Goal: Transaction & Acquisition: Purchase product/service

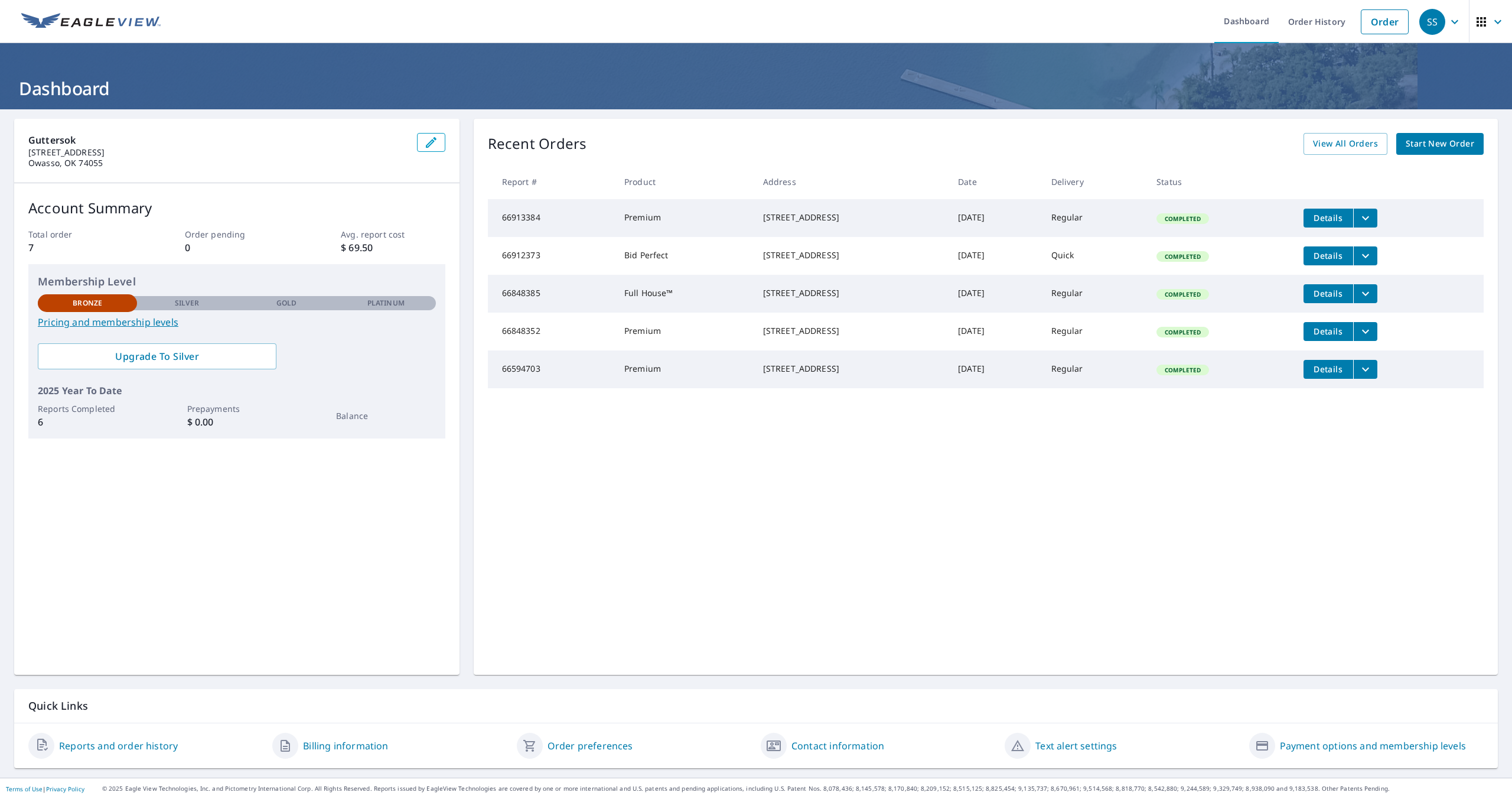
click at [1452, 145] on span "Start New Order" at bounding box center [1440, 143] width 69 height 14
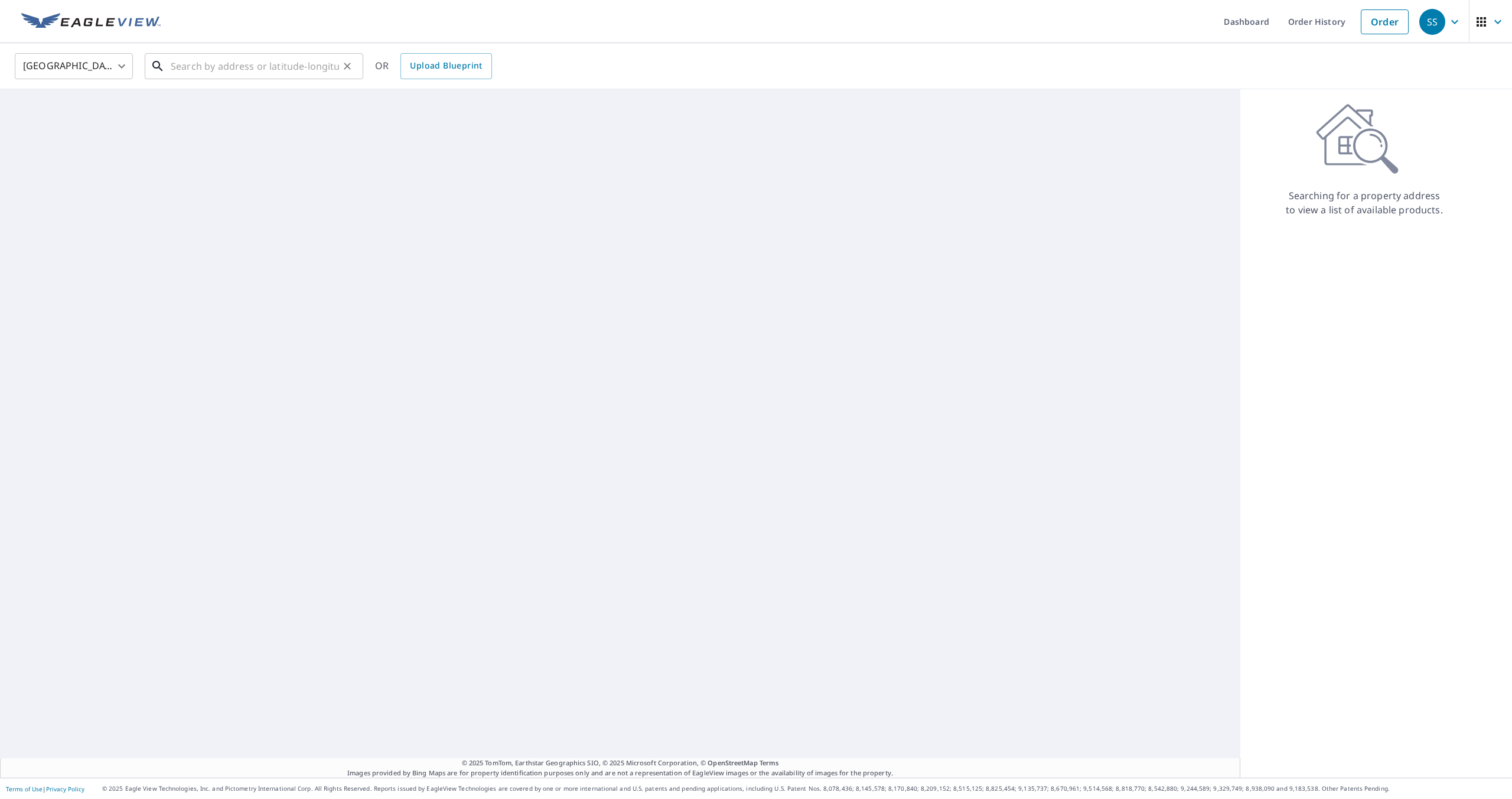
click at [230, 72] on input "text" at bounding box center [255, 66] width 168 height 33
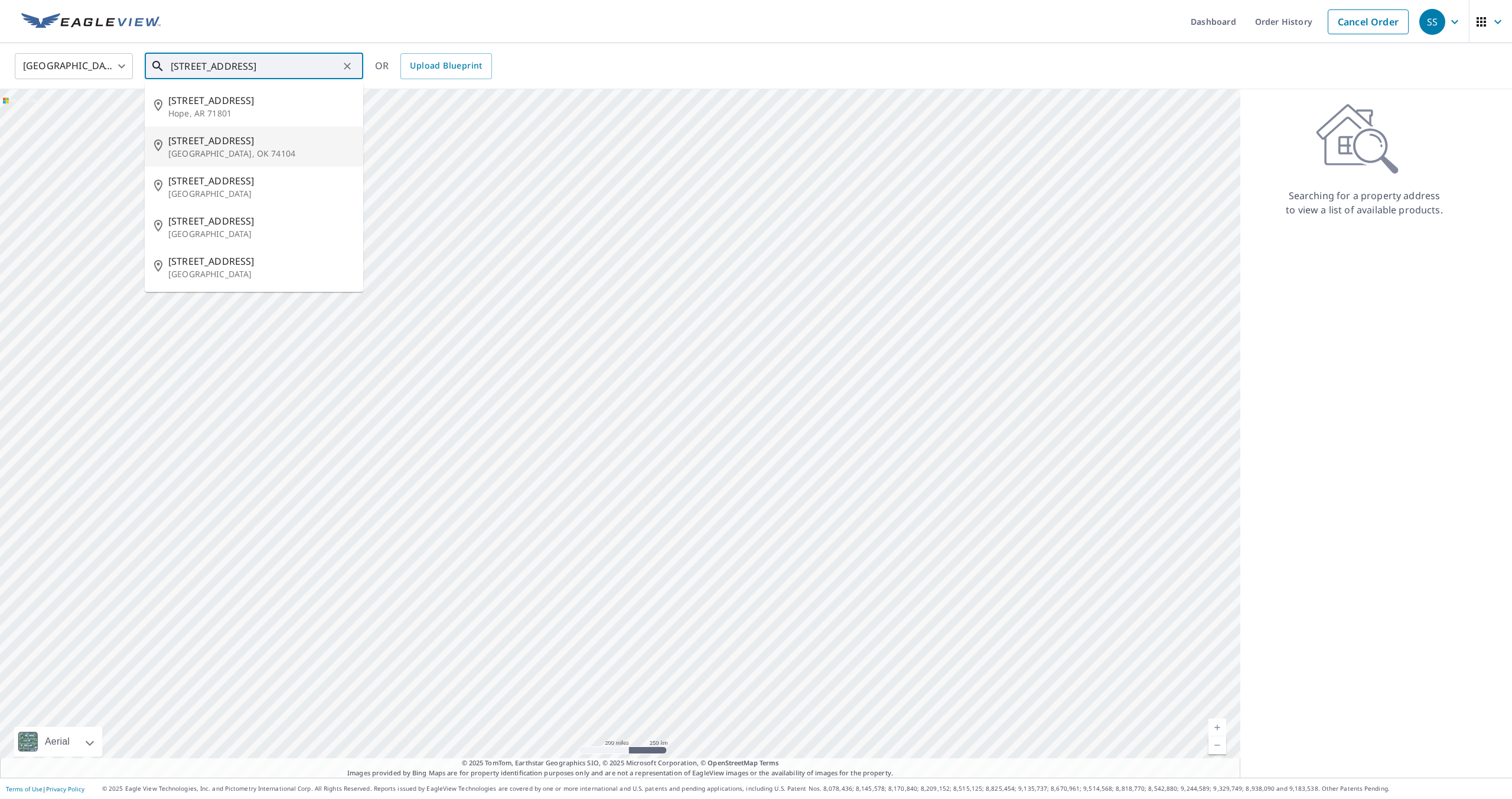
click at [230, 143] on span "[STREET_ADDRESS]" at bounding box center [261, 140] width 185 height 14
type input "[STREET_ADDRESS]"
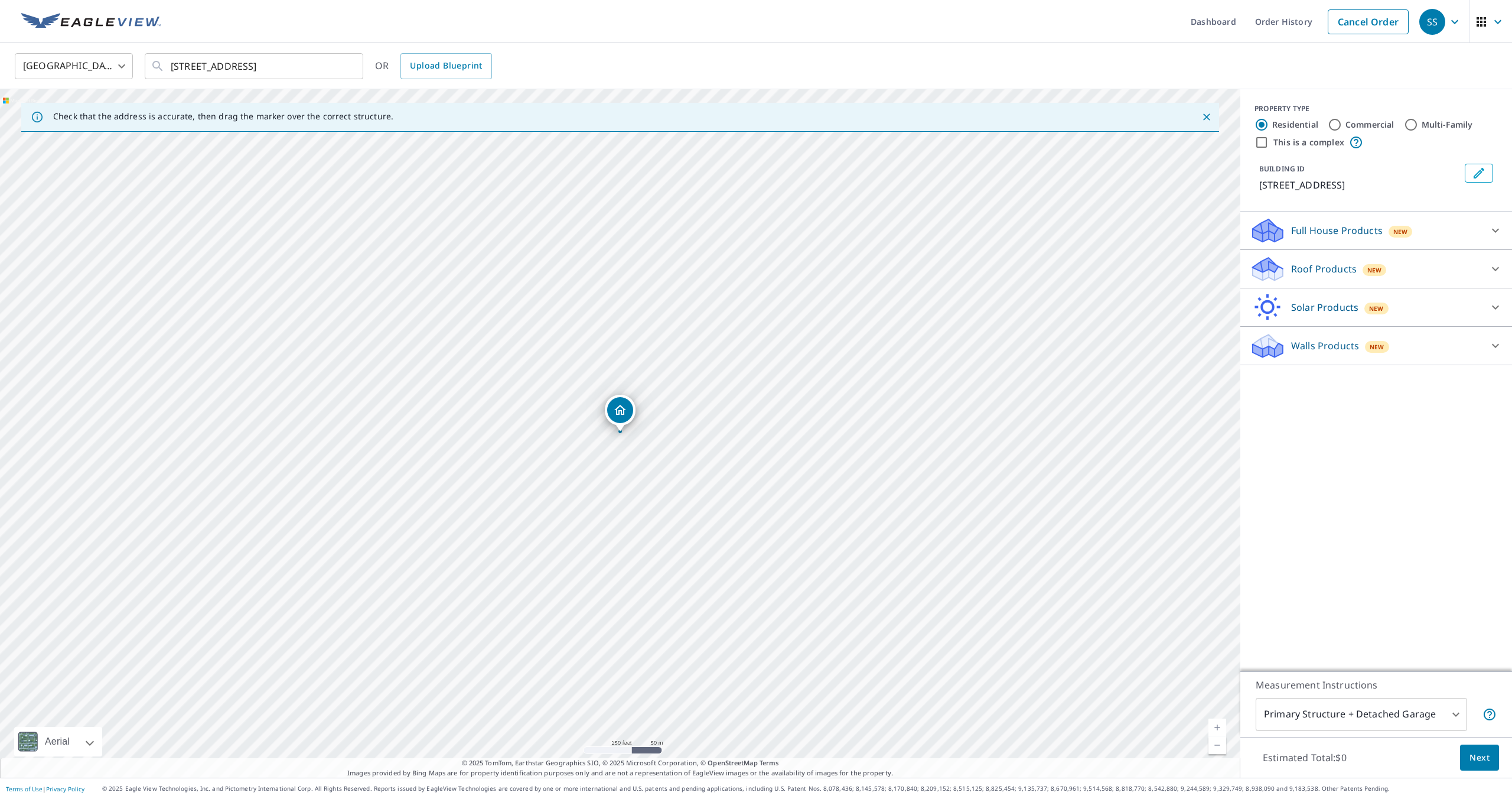
click at [1451, 273] on div "Roof Products New" at bounding box center [1366, 269] width 232 height 28
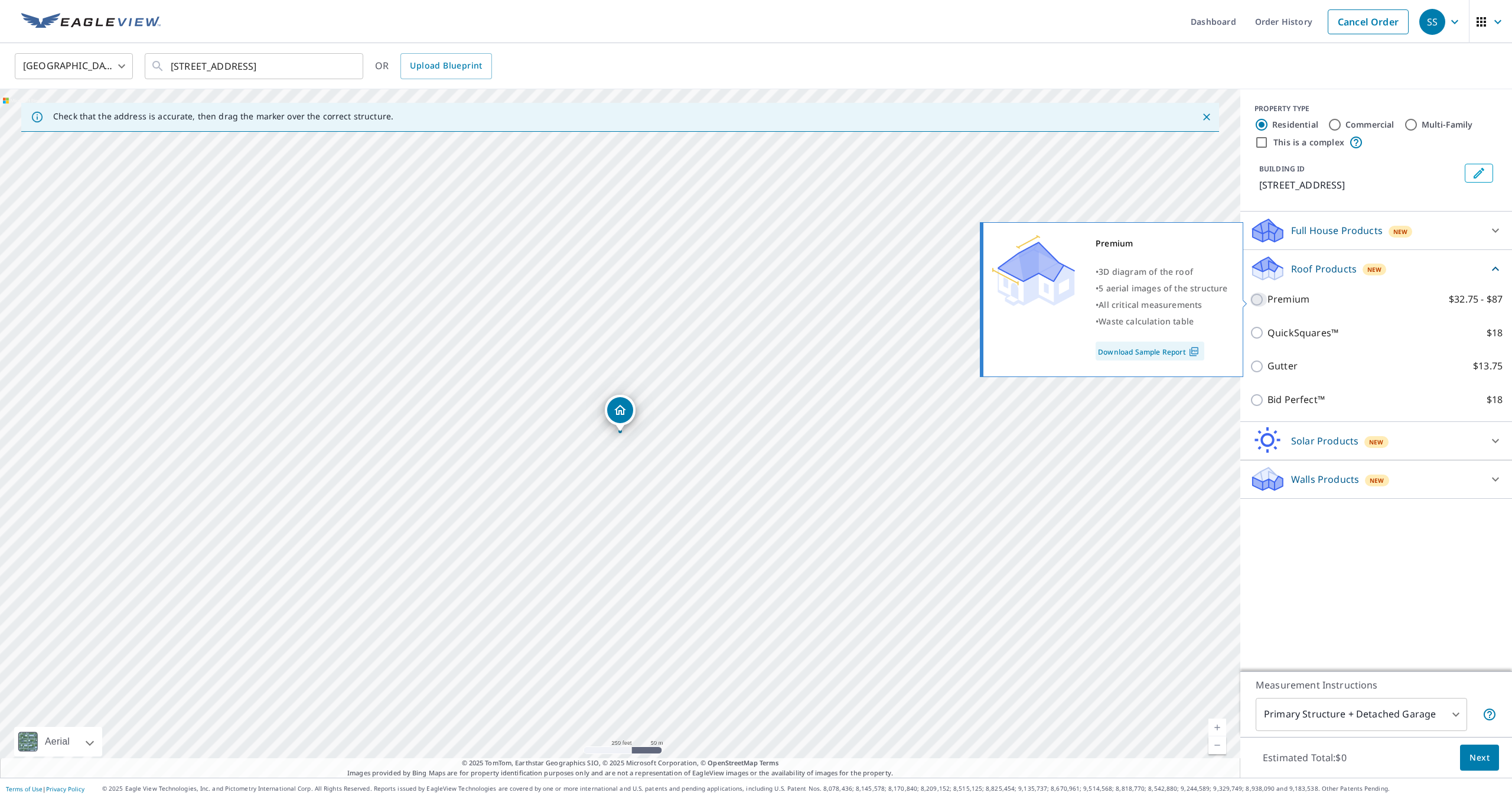
click at [1255, 302] on input "Premium $32.75 - $87" at bounding box center [1259, 300] width 17 height 14
checkbox input "true"
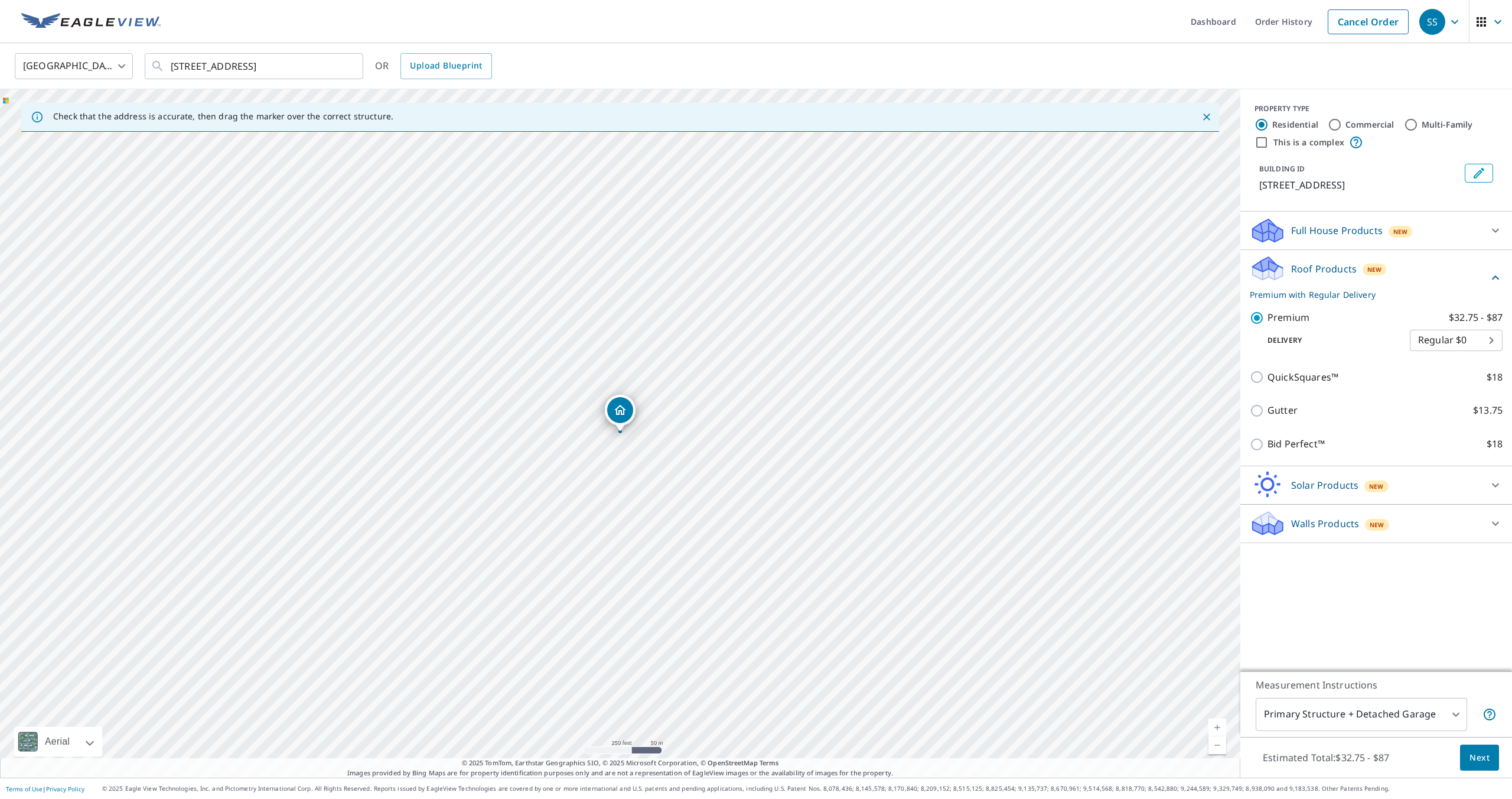
click at [1490, 743] on div "Estimated Total: $32.75 - $87 Next" at bounding box center [1376, 757] width 271 height 42
click at [1493, 755] on button "Next" at bounding box center [1480, 757] width 39 height 27
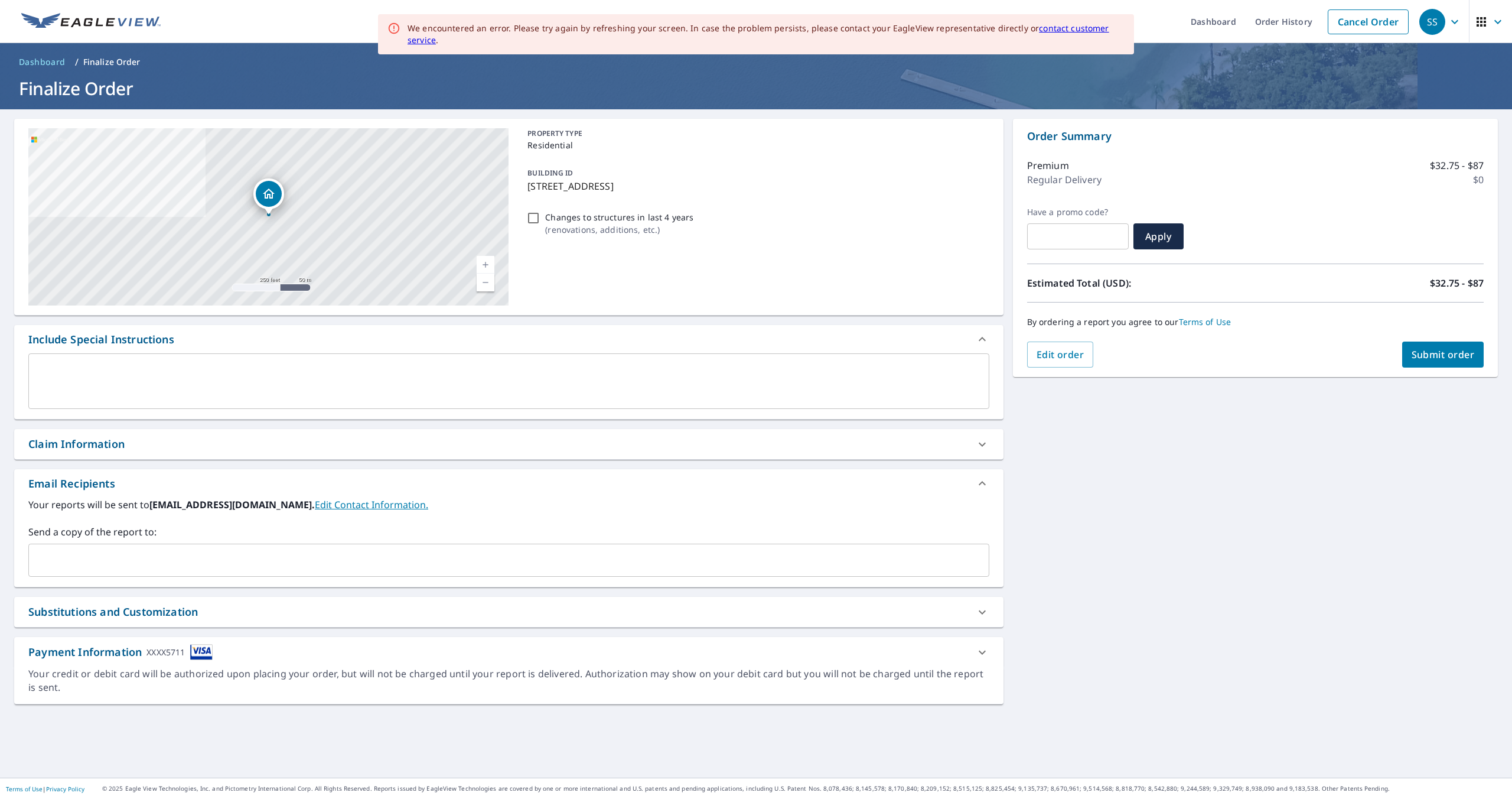
click at [1413, 358] on span "Submit order" at bounding box center [1442, 354] width 63 height 13
